Goal: Navigation & Orientation: Find specific page/section

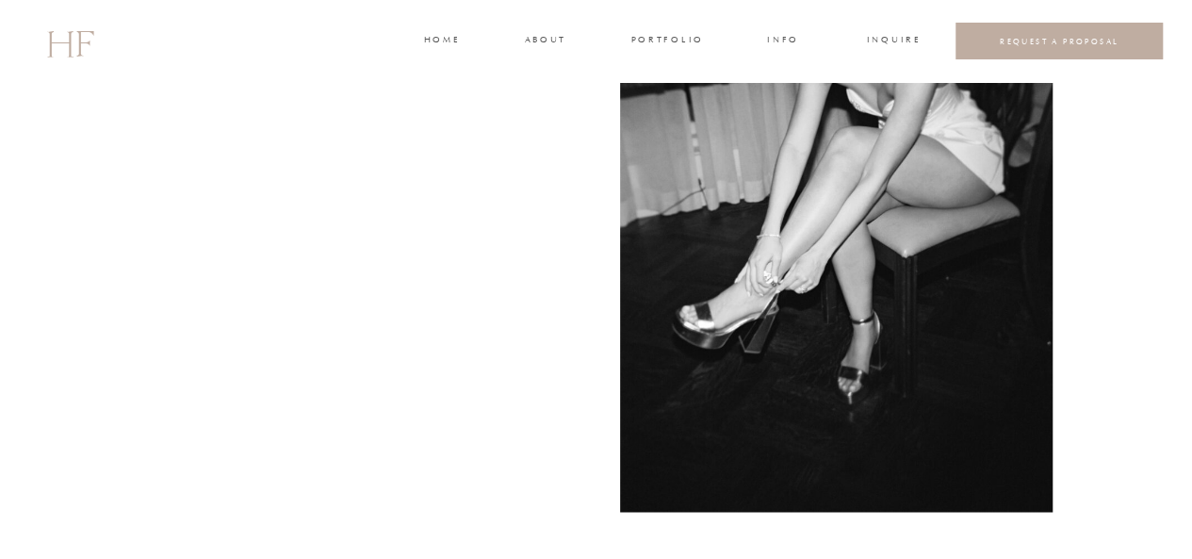
scroll to position [4901, 0]
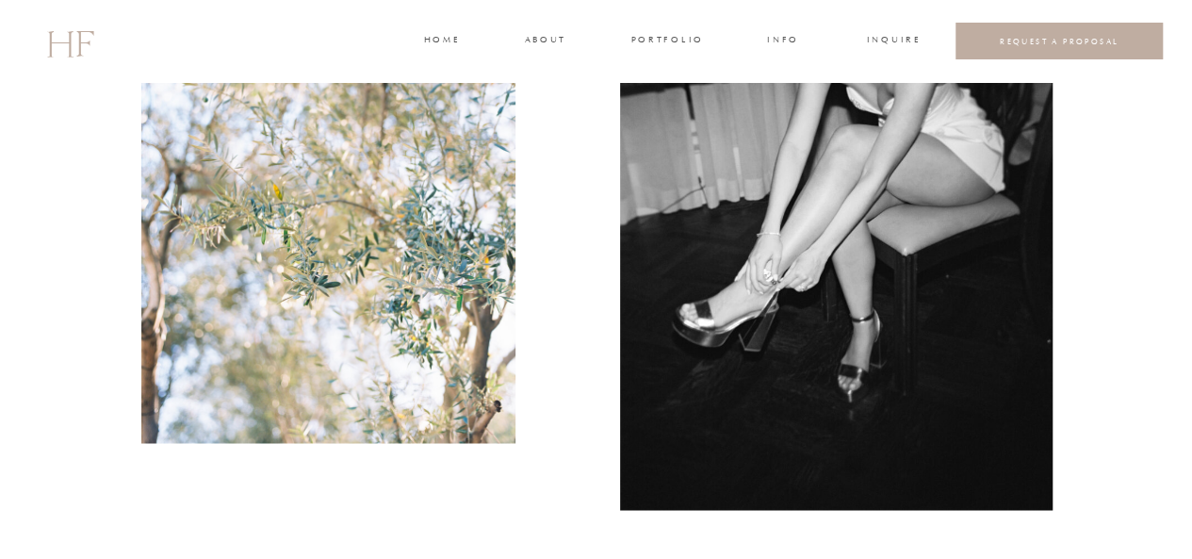
click at [676, 42] on h3 "portfolio" at bounding box center [667, 41] width 71 height 17
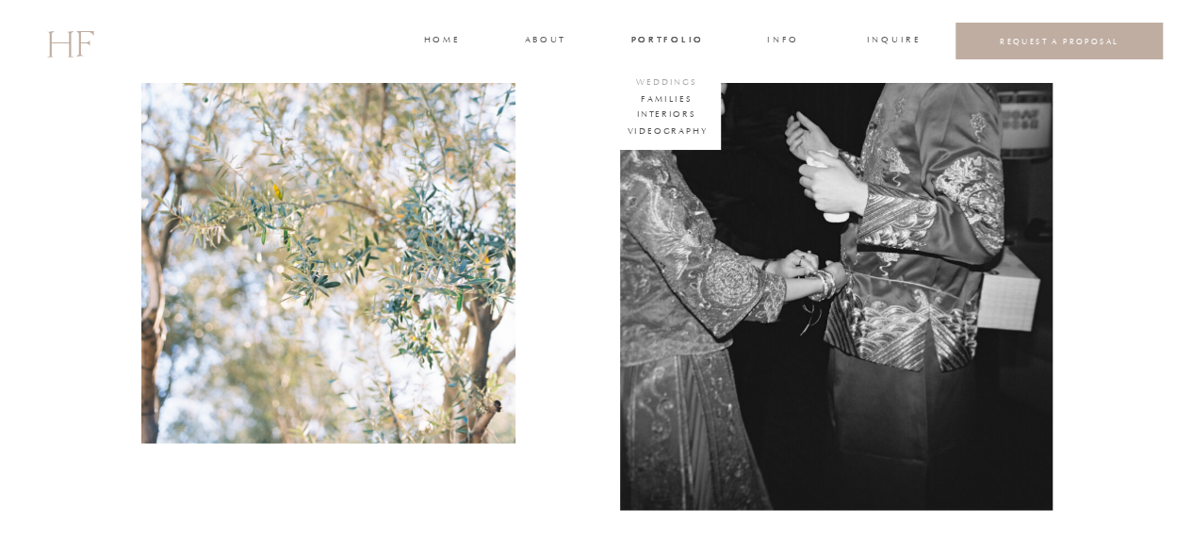
click at [654, 77] on h3 "WEDDINGS" at bounding box center [667, 83] width 66 height 17
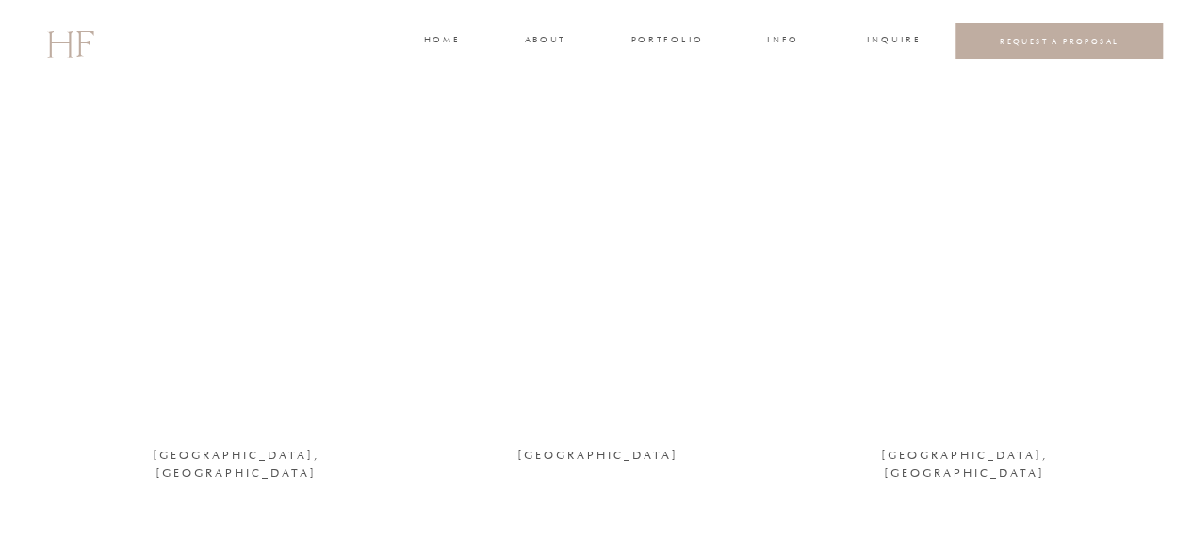
scroll to position [1885, 0]
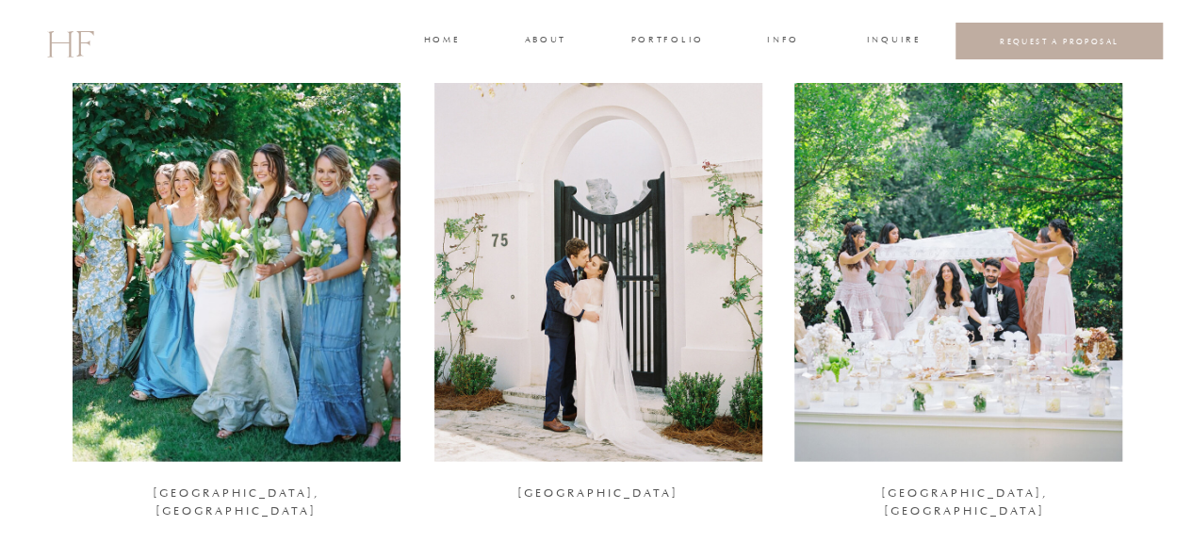
click at [281, 234] on div at bounding box center [237, 238] width 328 height 447
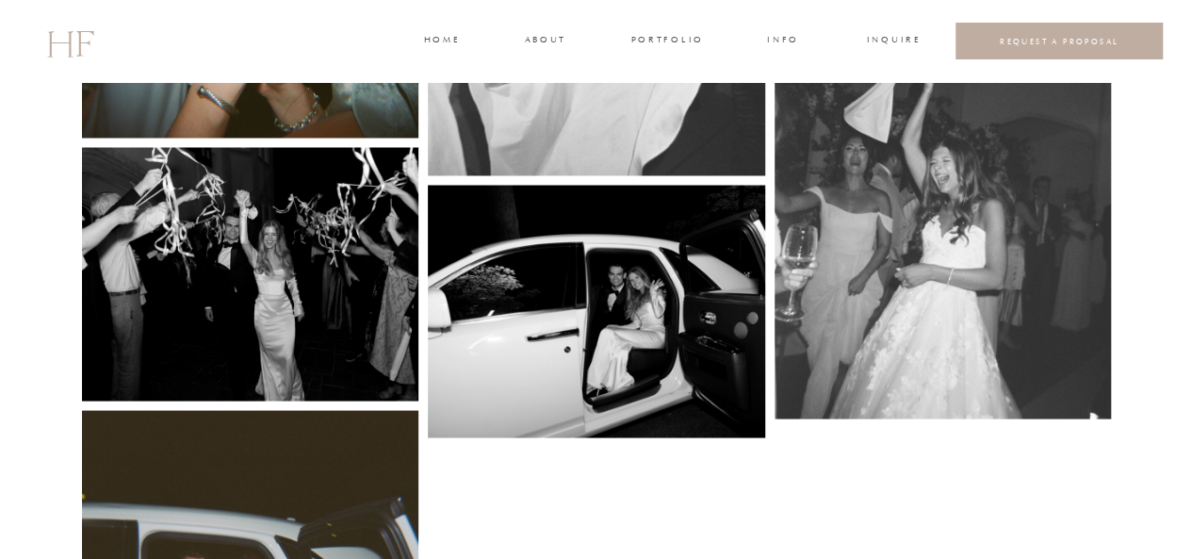
scroll to position [8766, 0]
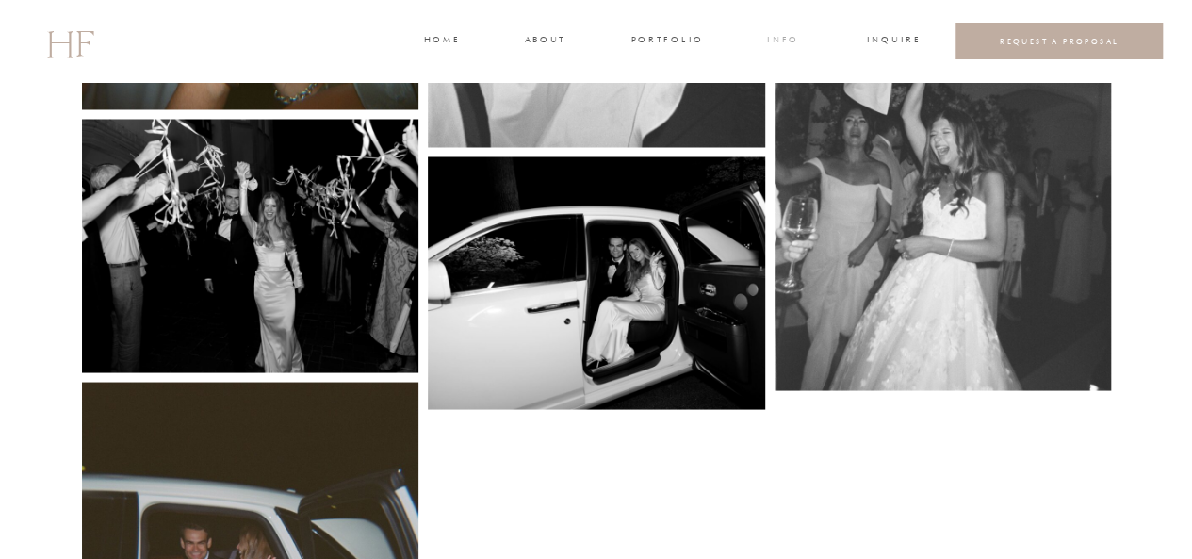
click at [771, 41] on h3 "INFO" at bounding box center [783, 41] width 35 height 17
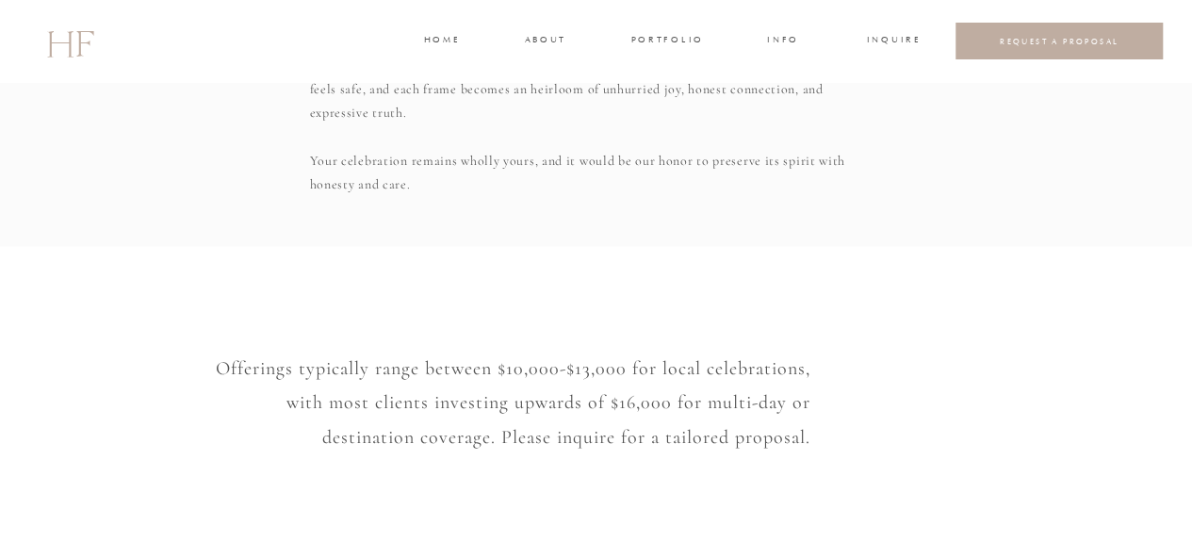
scroll to position [1508, 0]
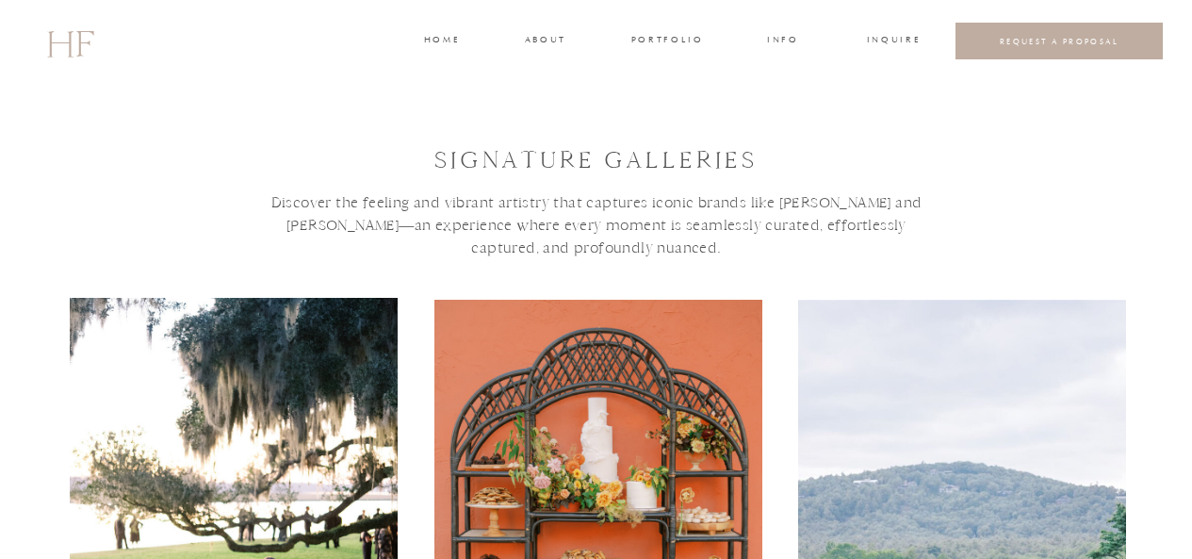
scroll to position [1885, 0]
